Goal: Task Accomplishment & Management: Use online tool/utility

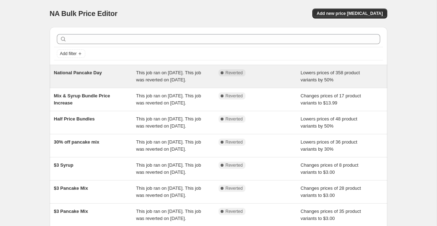
click at [298, 74] on div "Complete Reverted" at bounding box center [260, 76] width 83 height 14
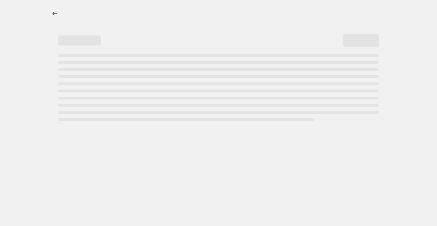
select select "percentage"
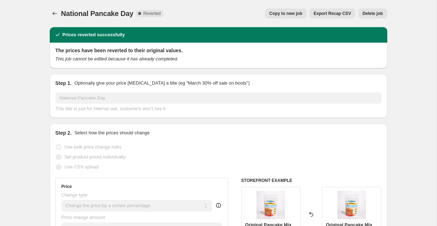
click at [278, 12] on span "Copy to new job" at bounding box center [286, 14] width 33 height 6
select select "percentage"
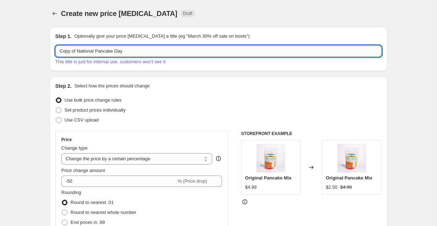
click at [133, 52] on input "Copy of National Pancake Day" at bounding box center [218, 51] width 327 height 11
type input "National Pancake Day Extended"
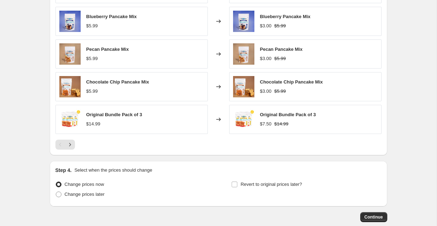
scroll to position [485, 0]
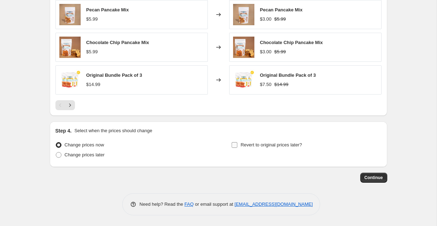
click at [264, 145] on span "Revert to original prices later?" at bounding box center [272, 144] width 62 height 5
click at [238, 145] on input "Revert to original prices later?" at bounding box center [235, 145] width 6 height 6
checkbox input "true"
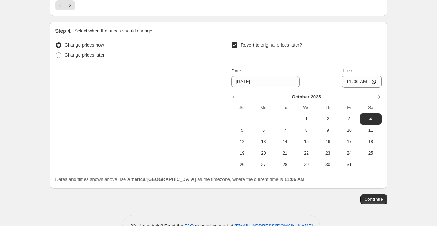
scroll to position [606, 0]
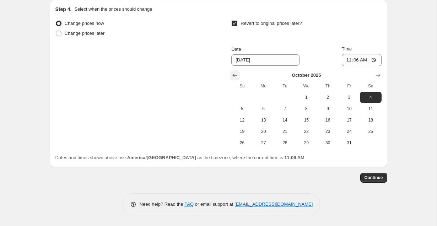
click at [232, 76] on icon "Show previous month, September 2025" at bounding box center [235, 75] width 7 height 7
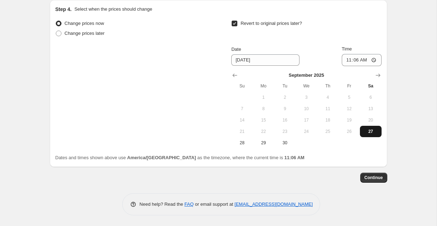
click at [368, 131] on span "27" at bounding box center [371, 132] width 16 height 6
type input "9/27/2025"
click at [347, 59] on input "11:06" at bounding box center [362, 60] width 40 height 12
type input "12:00"
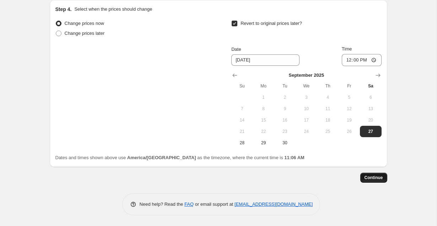
click at [372, 179] on span "Continue" at bounding box center [374, 178] width 18 height 6
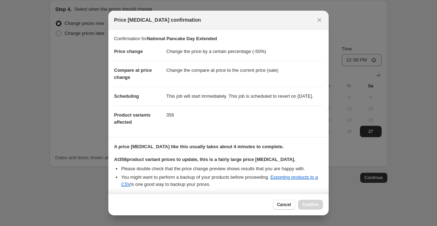
scroll to position [120, 0]
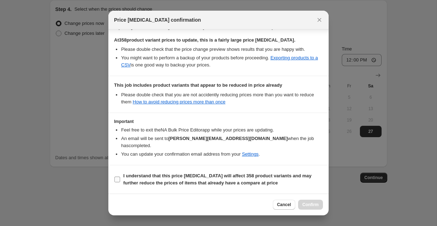
click at [154, 177] on b "I understand that this price change job will affect 358 product variants and ma…" at bounding box center [217, 179] width 189 height 12
click at [120, 177] on input "I understand that this price change job will affect 358 product variants and ma…" at bounding box center [118, 180] width 6 height 6
checkbox input "true"
click at [306, 202] on span "Confirm" at bounding box center [311, 205] width 16 height 6
